Goal: Find specific page/section: Find specific page/section

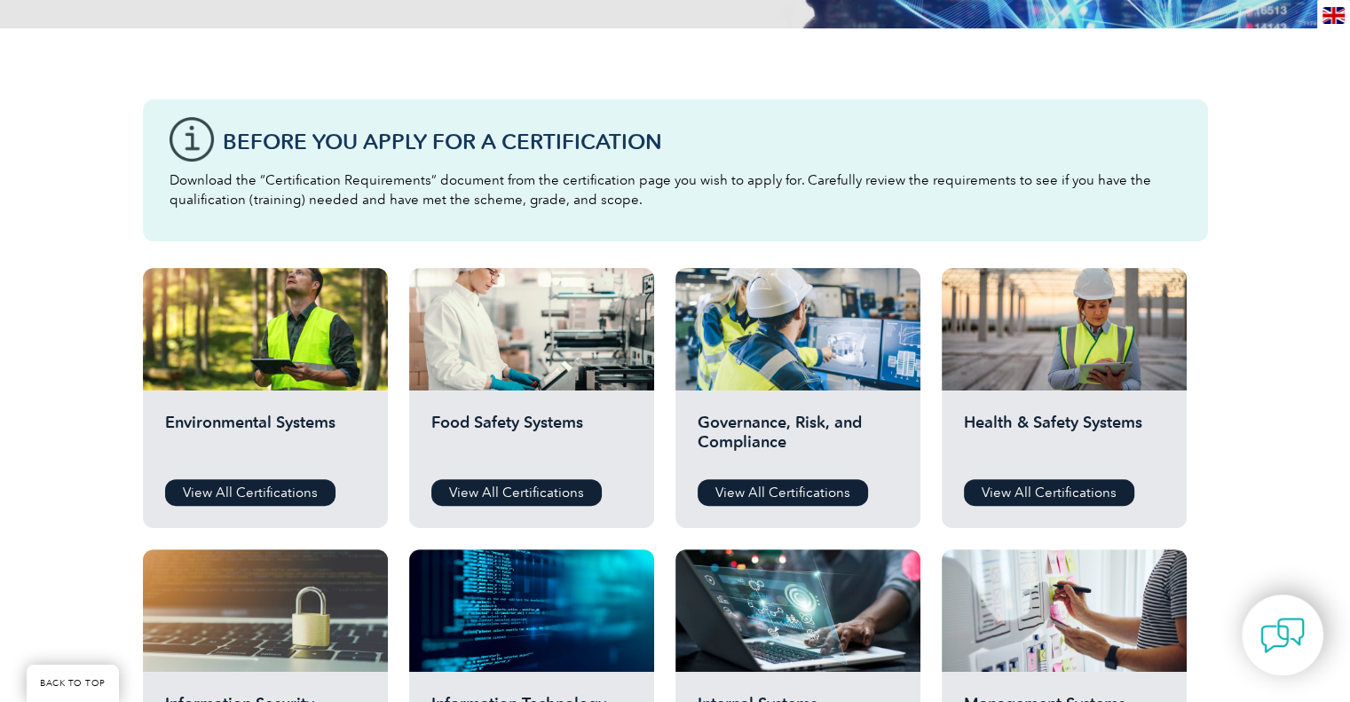
scroll to position [444, 0]
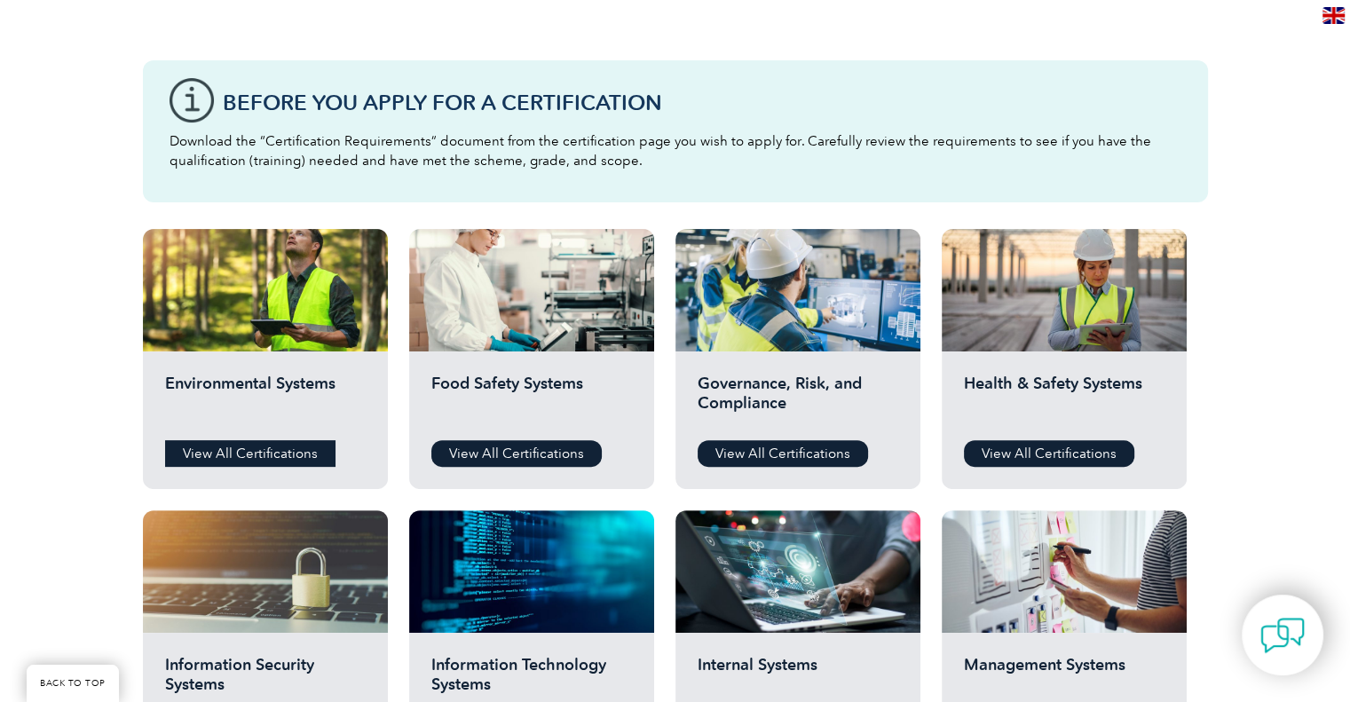
click at [267, 447] on link "View All Certifications" at bounding box center [250, 453] width 170 height 27
click at [1056, 453] on link "View All Certifications" at bounding box center [1049, 453] width 170 height 27
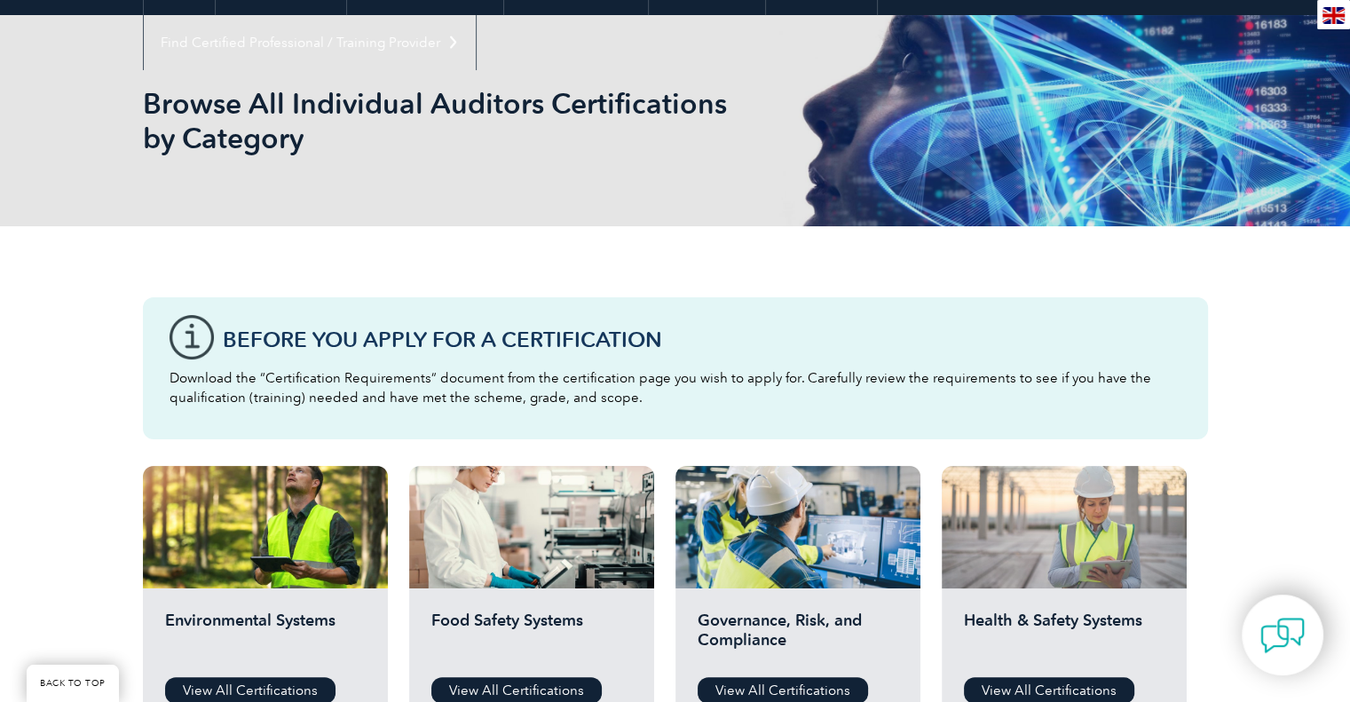
scroll to position [0, 0]
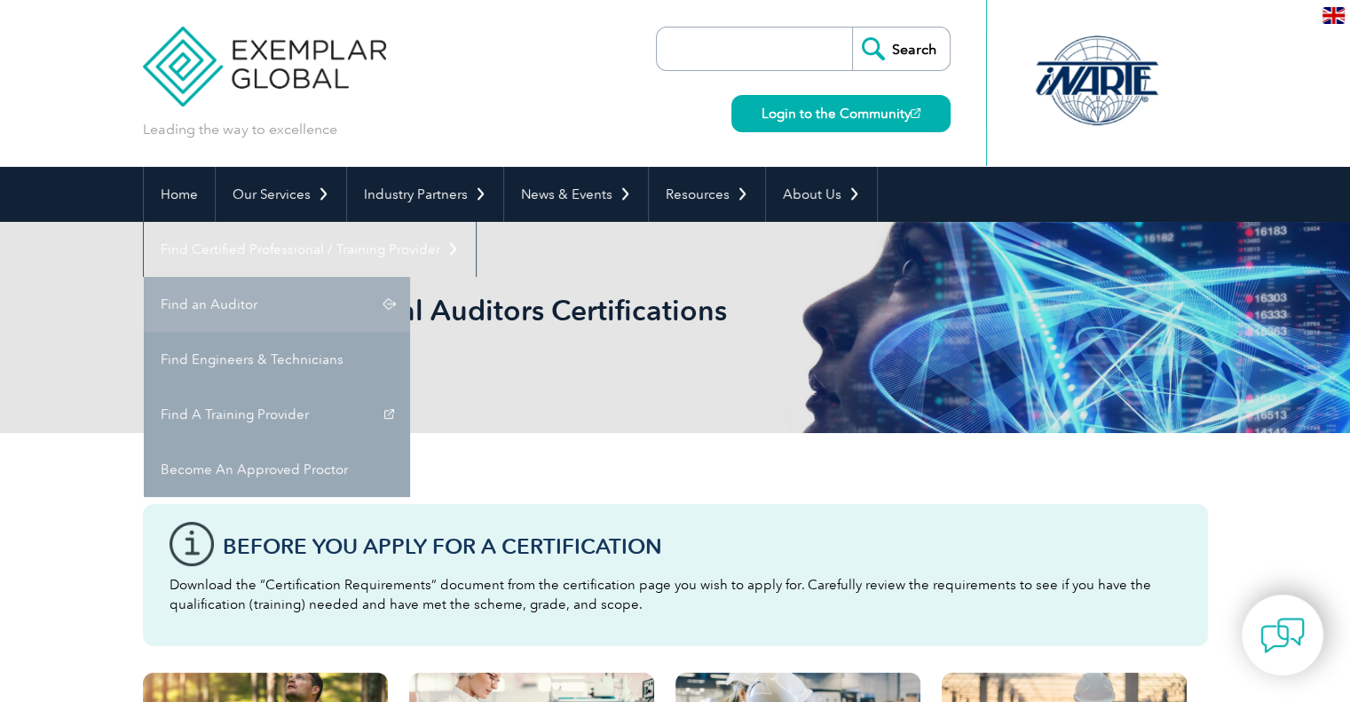
click at [410, 277] on link "Find an Auditor" at bounding box center [277, 304] width 266 height 55
